Goal: Task Accomplishment & Management: Use online tool/utility

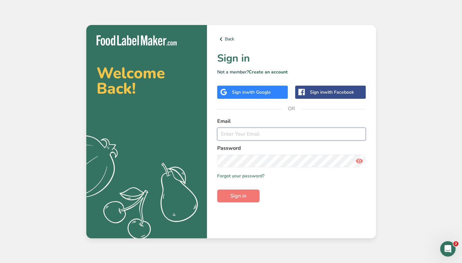
type input "[PERSON_NAME][EMAIL_ADDRESS][DOMAIN_NAME]"
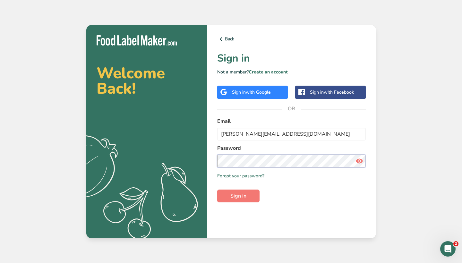
click at [238, 196] on button "Sign in" at bounding box center [238, 196] width 42 height 13
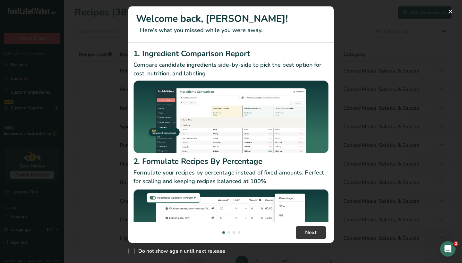
click at [453, 13] on button "New Features" at bounding box center [451, 11] width 10 height 10
click at [452, 11] on button "New Features" at bounding box center [451, 11] width 10 height 10
